Goal: Information Seeking & Learning: Learn about a topic

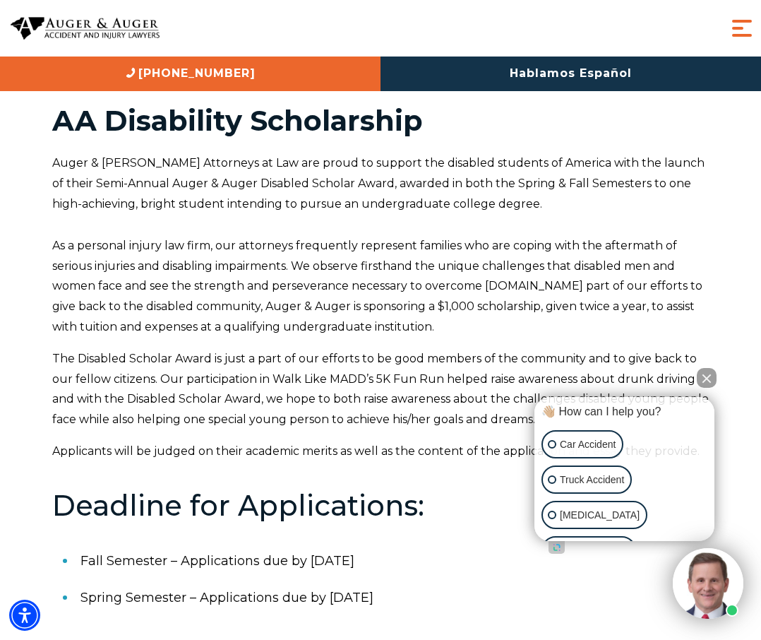
scroll to position [44, 0]
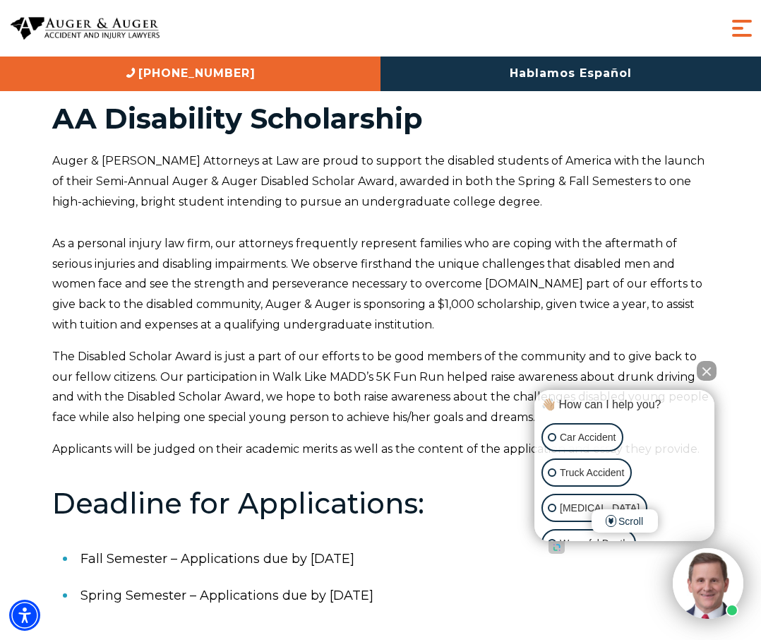
click at [704, 369] on button "Close Intaker Chat Widget" at bounding box center [707, 371] width 20 height 20
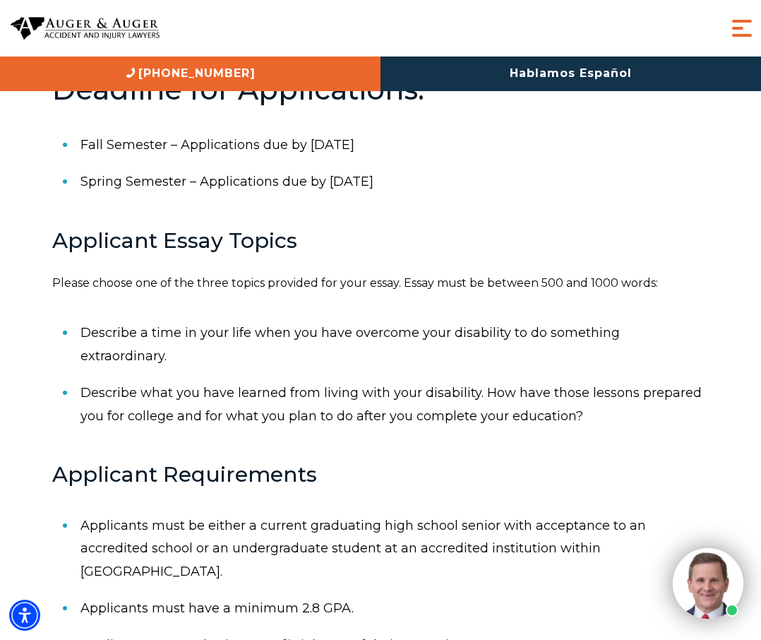
scroll to position [460, 0]
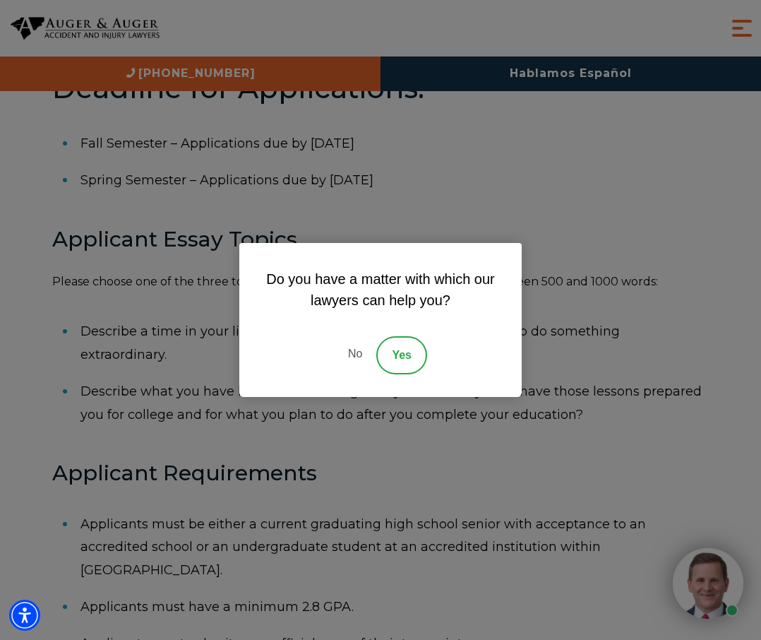
click at [356, 360] on link "No" at bounding box center [355, 355] width 42 height 38
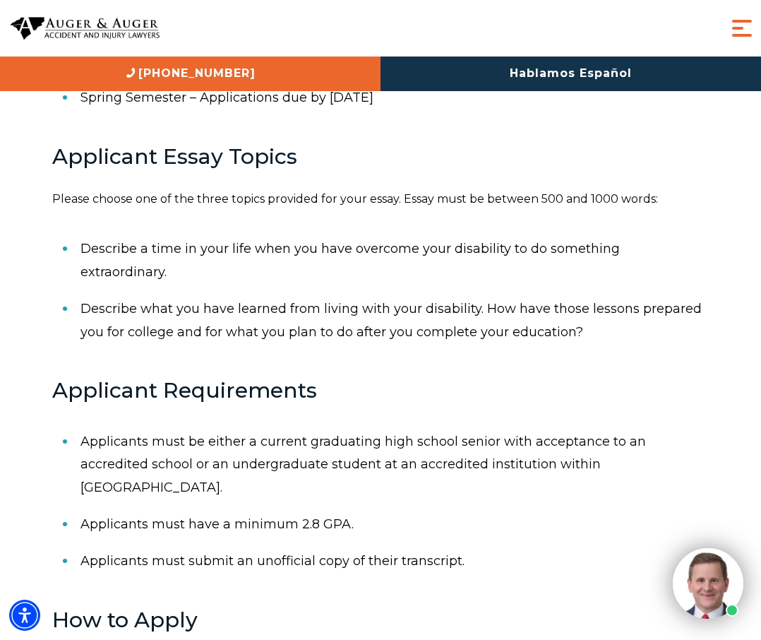
scroll to position [544, 0]
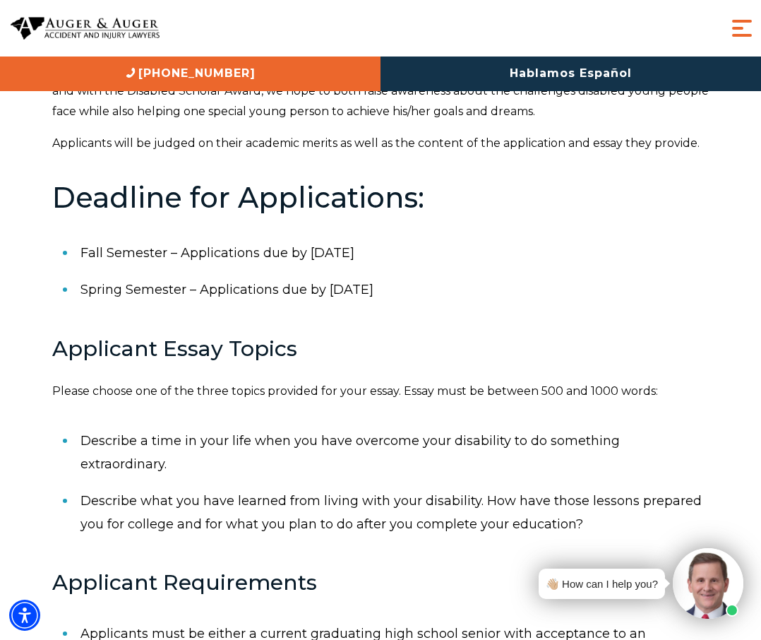
scroll to position [400, 0]
